Goal: Information Seeking & Learning: Check status

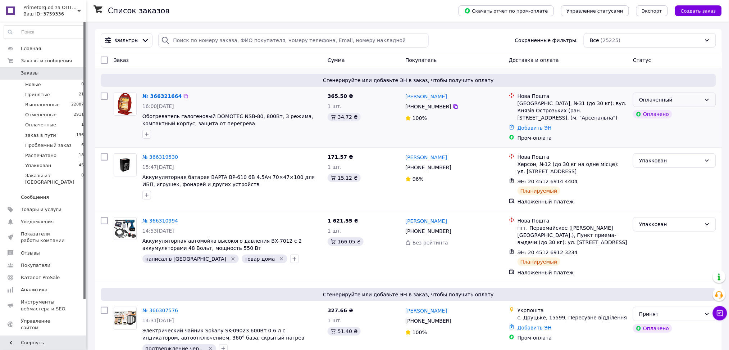
click at [692, 103] on div "Оплаченный" at bounding box center [670, 100] width 62 height 8
click at [684, 116] on li "Принят" at bounding box center [675, 115] width 82 height 13
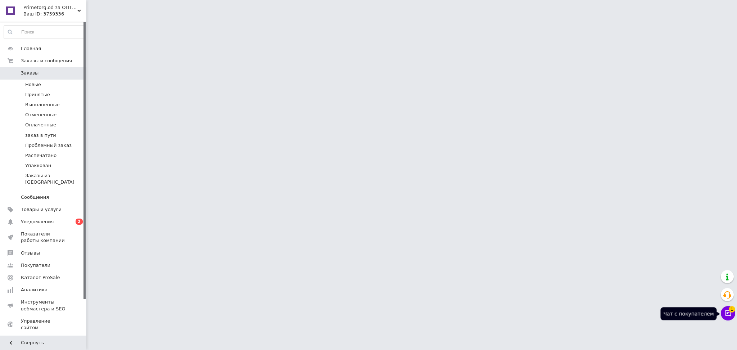
click at [726, 316] on icon at bounding box center [728, 313] width 6 height 6
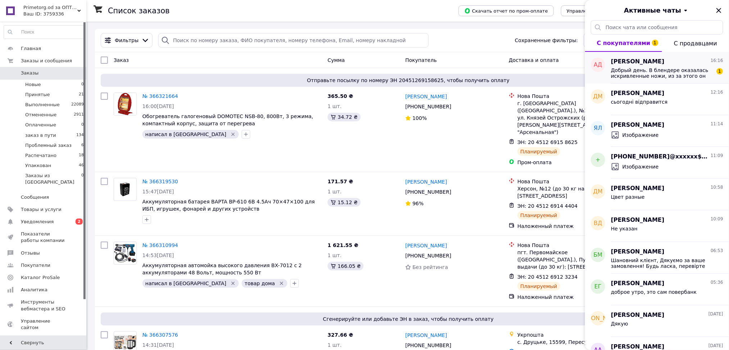
click at [653, 76] on span "Добрый день. В блендере оказалась искривленные ножи, из за этого он течет" at bounding box center [662, 73] width 102 height 12
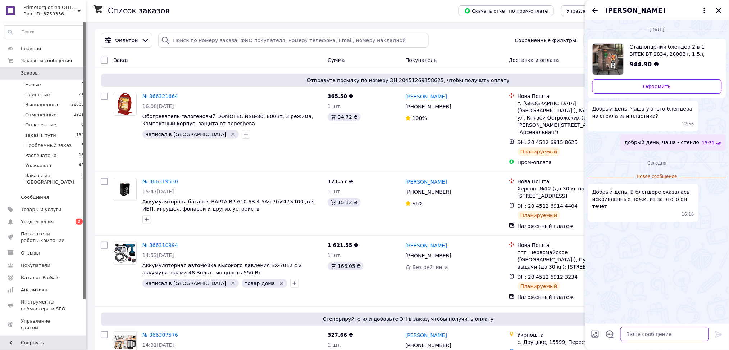
click at [642, 334] on textarea at bounding box center [665, 334] width 89 height 14
click at [631, 327] on textarea "Добрый как так точно поняли что он течет от того что ножи кривые ?" at bounding box center [657, 331] width 103 height 22
type textarea "Добрый, как так точно поняли что он течет от того что ножи кривые ?"
click at [720, 331] on icon at bounding box center [719, 334] width 9 height 9
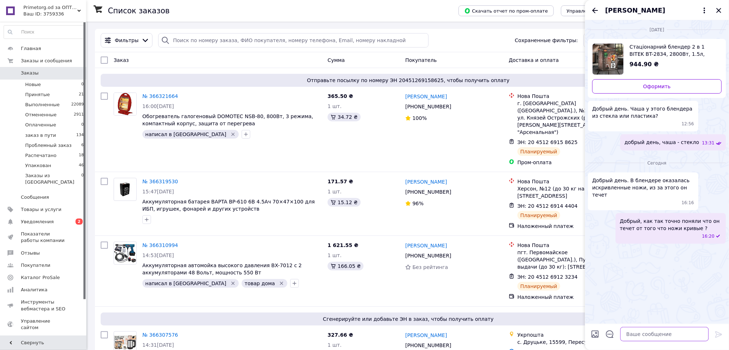
click at [665, 334] on textarea at bounding box center [665, 334] width 89 height 14
type textarea "можно фото/видео"
click at [598, 12] on icon "Назад" at bounding box center [595, 10] width 9 height 9
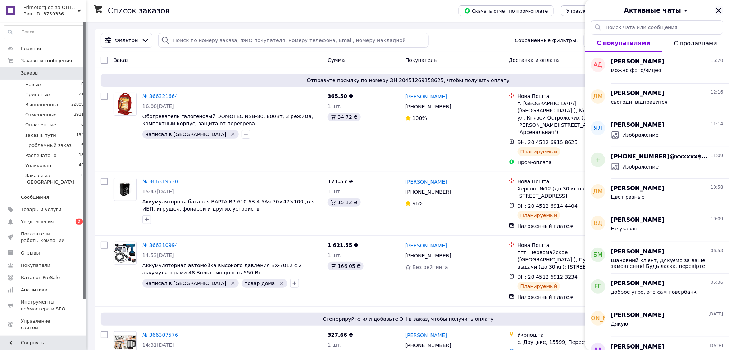
click at [721, 8] on icon "Закрыть" at bounding box center [719, 10] width 5 height 5
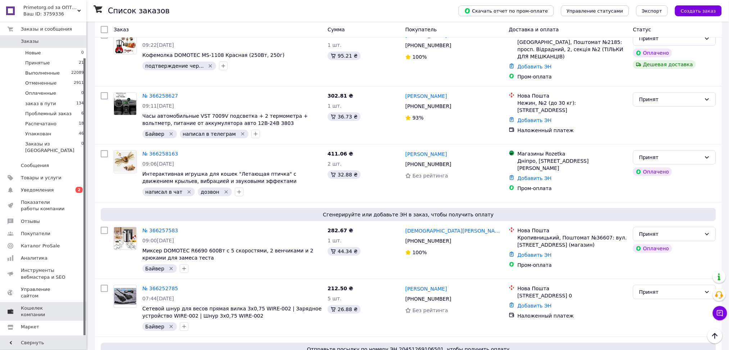
scroll to position [41, 0]
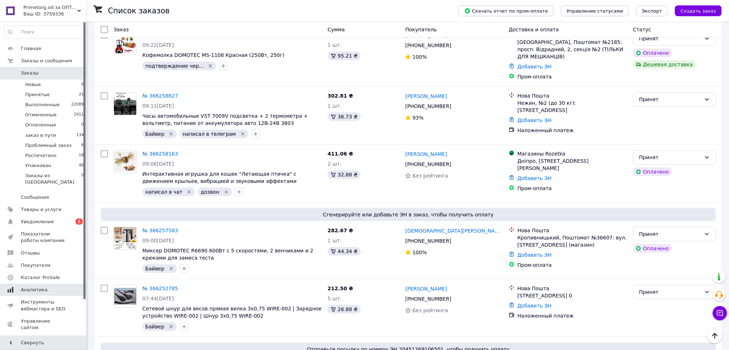
click at [35, 286] on span "Аналитика" at bounding box center [34, 289] width 27 height 6
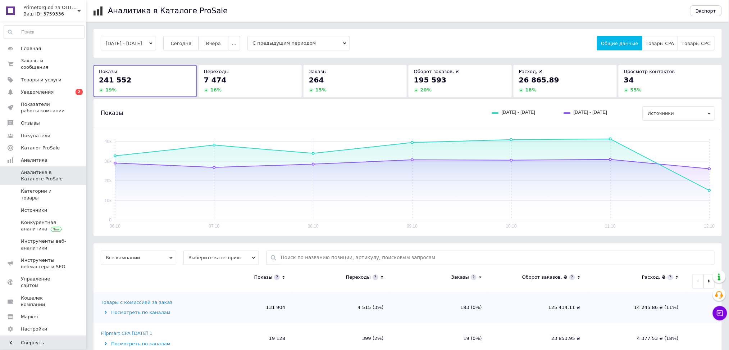
click at [121, 39] on button "[DATE] - [DATE]" at bounding box center [128, 43] width 55 height 14
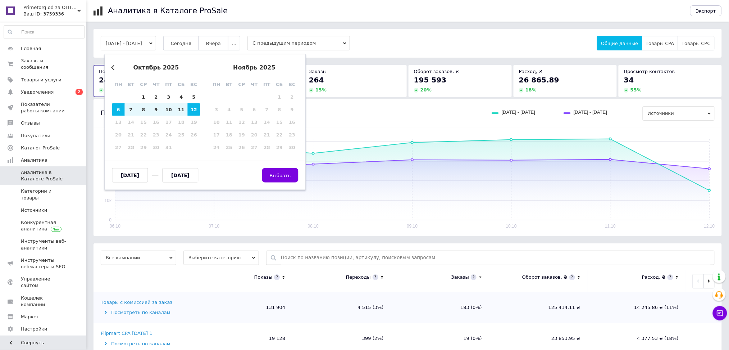
click at [127, 178] on input "[DATE]" at bounding box center [130, 175] width 36 height 14
click at [129, 175] on input "[DATE]" at bounding box center [130, 175] width 36 height 14
type input "[DATE]"
click at [278, 174] on span "Выбрать" at bounding box center [280, 174] width 21 height 5
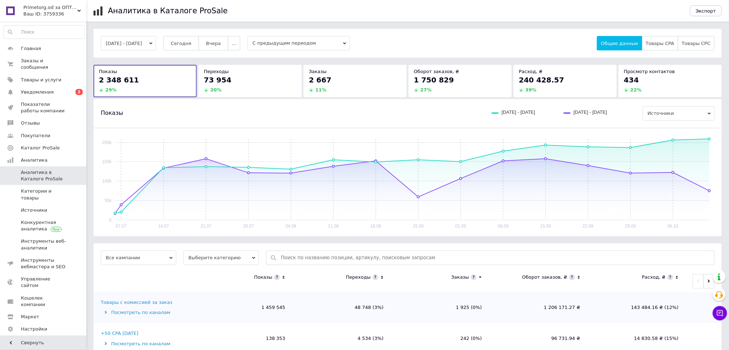
click at [353, 73] on div "Заказы" at bounding box center [355, 71] width 92 height 6
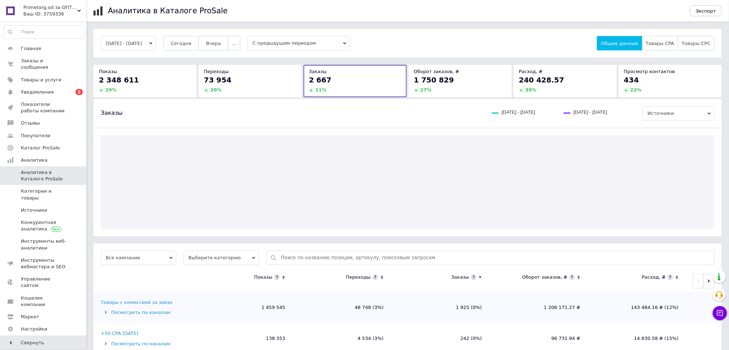
click at [452, 81] on div "1 750 829" at bounding box center [460, 80] width 92 height 10
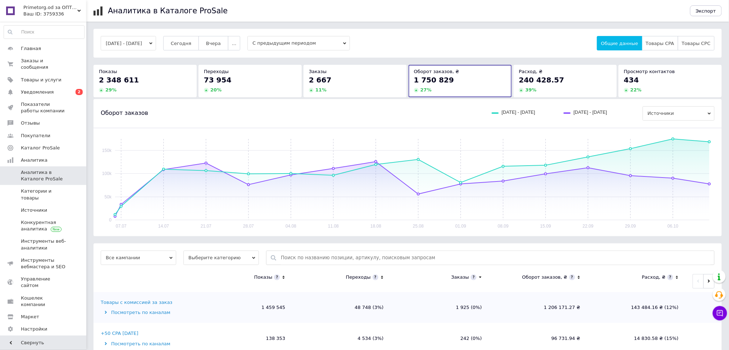
click at [434, 115] on div "Оборот заказов [DATE] - [DATE] [DATE] - [DATE] Источники" at bounding box center [408, 113] width 614 height 14
